Goal: Find specific page/section: Find specific page/section

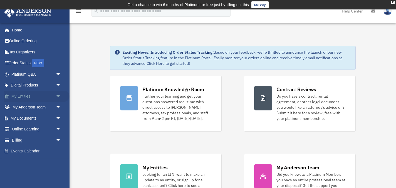
click at [38, 96] on link "My Entities arrow_drop_down" at bounding box center [37, 96] width 66 height 11
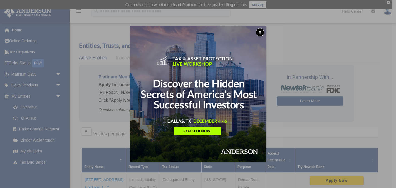
click at [263, 31] on button "x" at bounding box center [260, 32] width 8 height 8
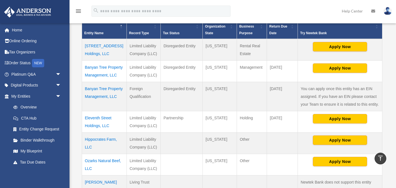
scroll to position [139, 0]
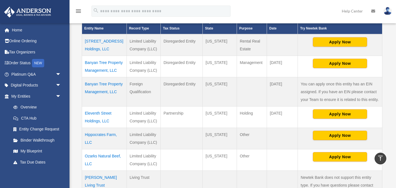
click at [113, 63] on td "Banyan Tree Property Management, LLC" at bounding box center [104, 66] width 45 height 21
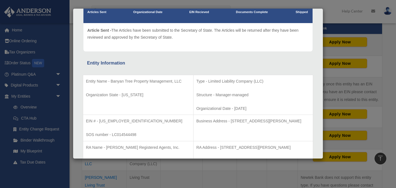
scroll to position [83, 0]
